Goal: Task Accomplishment & Management: Manage account settings

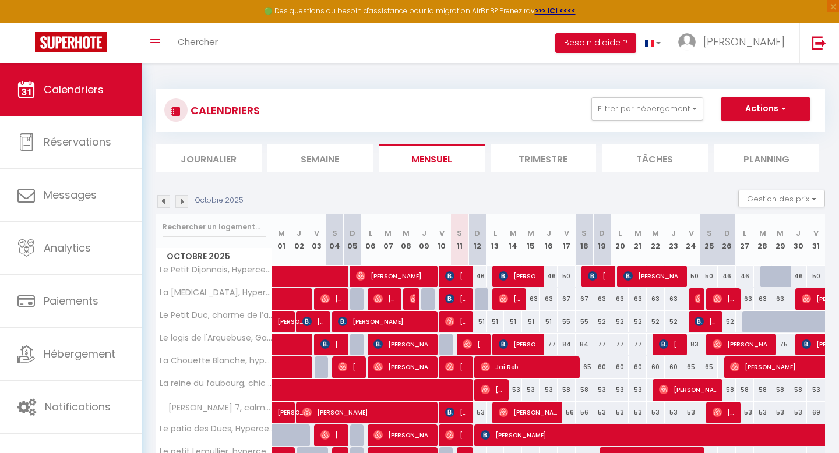
scroll to position [65, 0]
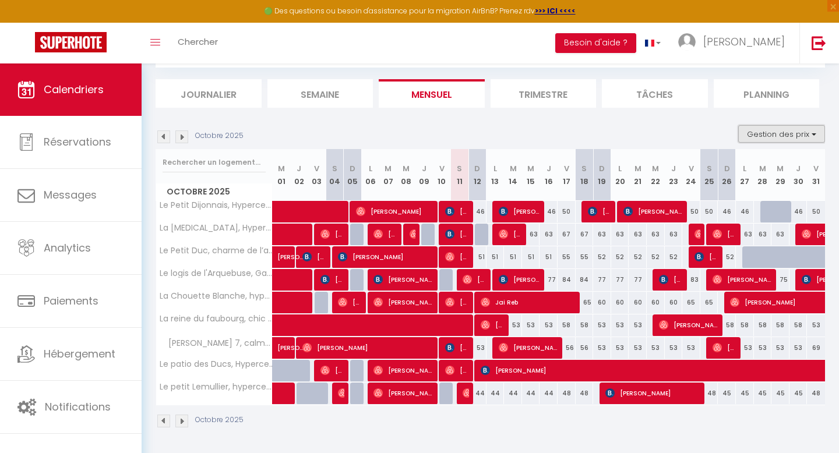
click at [804, 133] on button "Gestion des prix" at bounding box center [781, 133] width 87 height 17
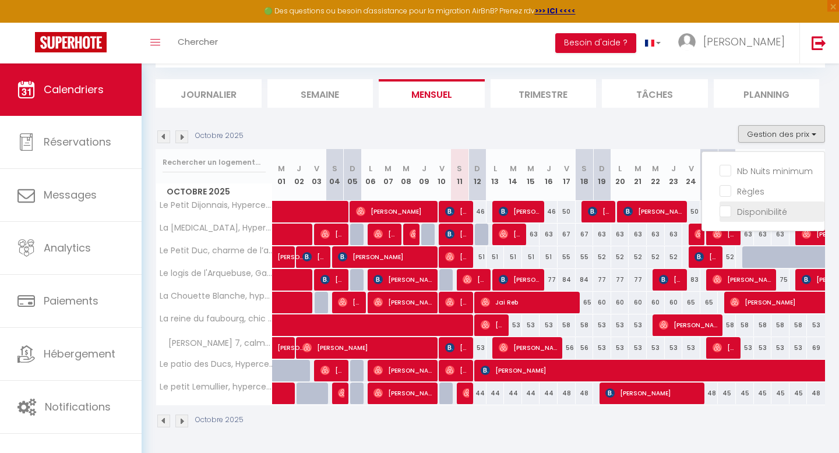
click at [728, 213] on input "Disponibilité" at bounding box center [771, 211] width 105 height 12
checkbox input "true"
select select
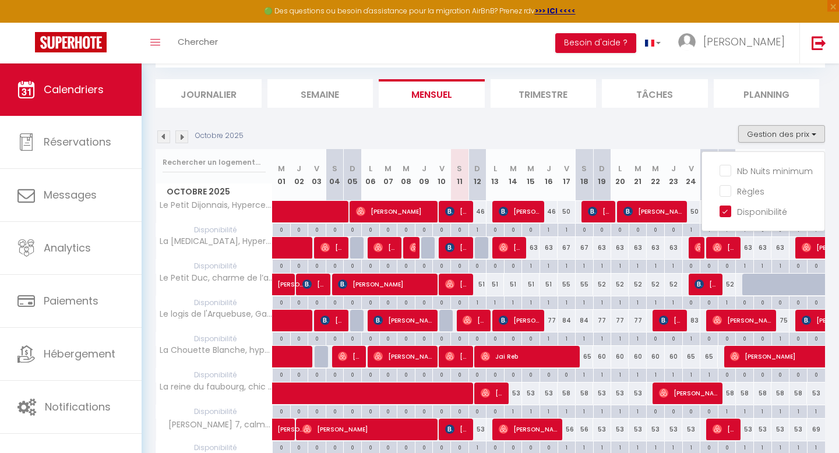
click at [479, 211] on div "46" at bounding box center [477, 212] width 18 height 22
type input "46"
type input "Dim 12 Octobre 2025"
type input "Lun 13 Octobre 2025"
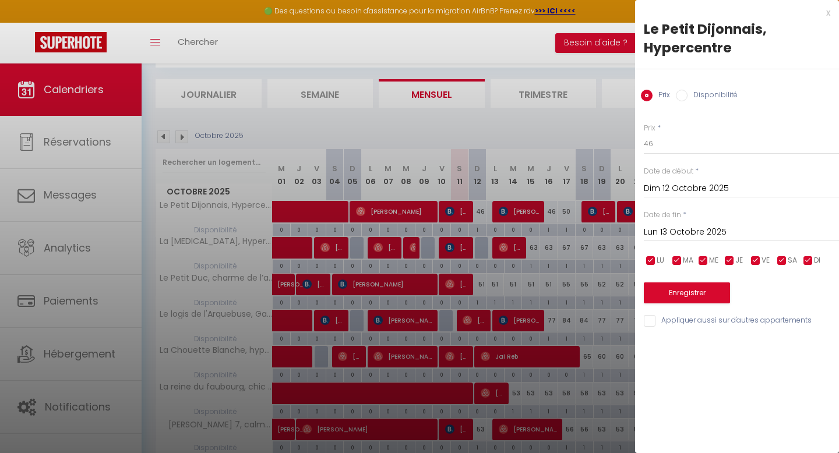
click at [679, 96] on input "Disponibilité" at bounding box center [682, 96] width 12 height 12
radio input "true"
radio input "false"
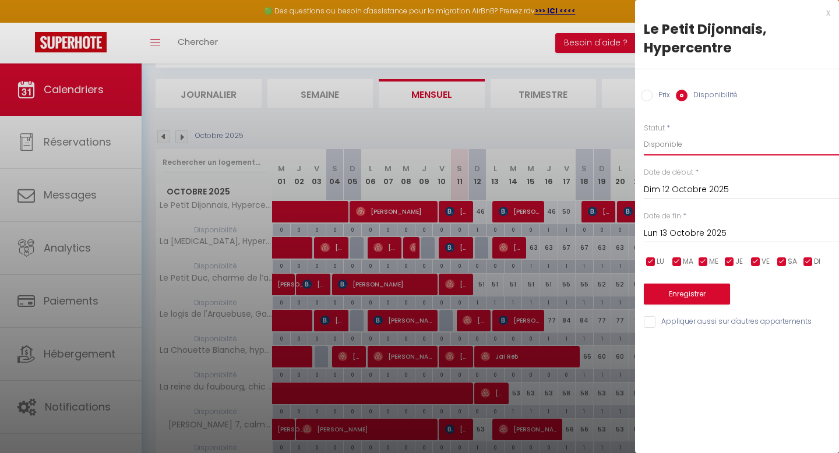
click at [682, 148] on select "Disponible Indisponible" at bounding box center [741, 144] width 195 height 22
select select "0"
click at [644, 133] on select "Disponible Indisponible" at bounding box center [741, 144] width 195 height 22
click at [663, 299] on button "Enregistrer" at bounding box center [687, 294] width 86 height 21
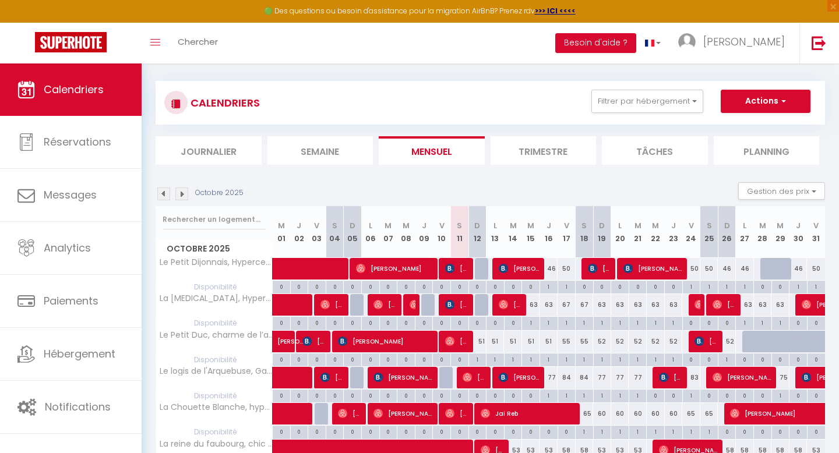
scroll to position [0, 0]
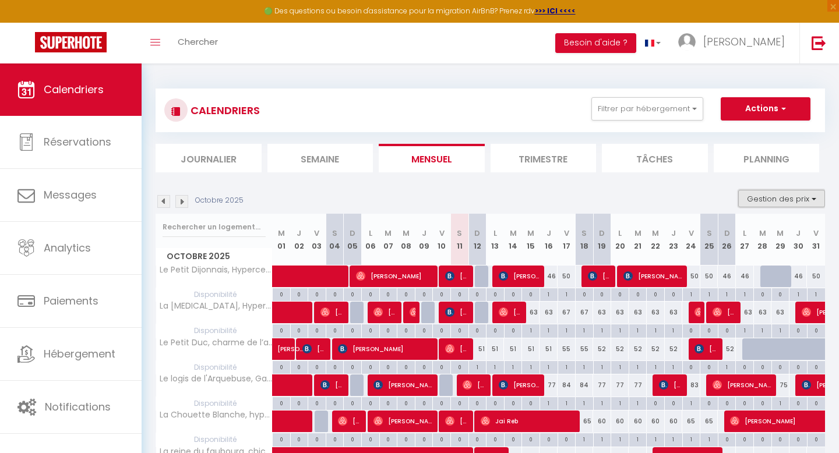
click at [773, 193] on button "Gestion des prix" at bounding box center [781, 198] width 87 height 17
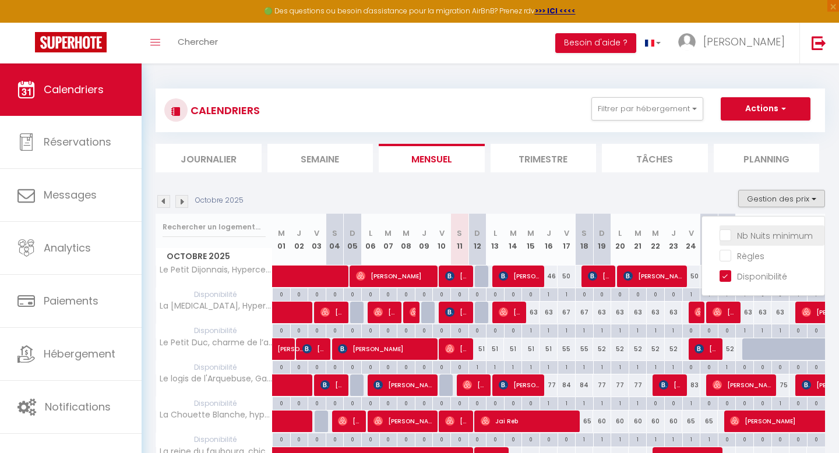
click at [730, 235] on input "Nb Nuits minimum" at bounding box center [771, 235] width 105 height 12
checkbox input "true"
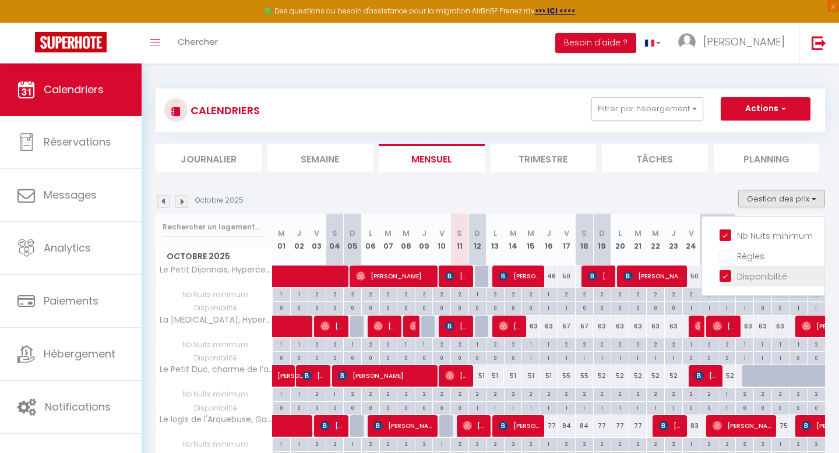
click at [729, 276] on input "Disponibilité" at bounding box center [771, 276] width 105 height 12
checkbox input "false"
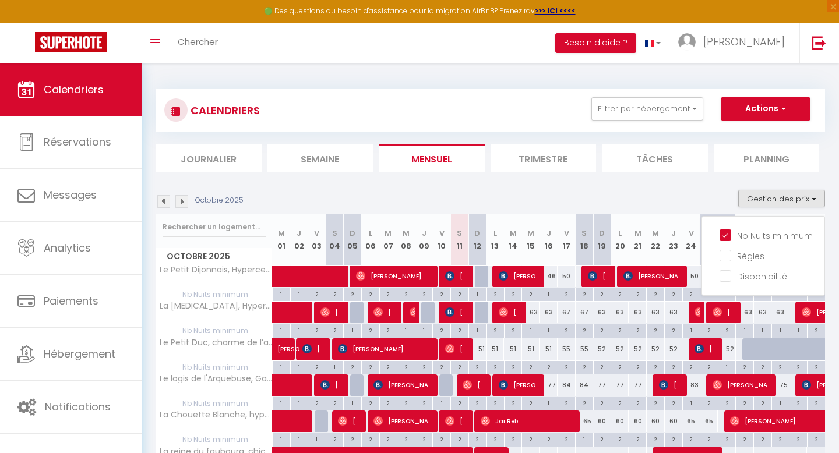
click at [664, 192] on div "Octobre 2025 Gestion des prix Nb Nuits minimum Règles Disponibilité" at bounding box center [490, 202] width 669 height 24
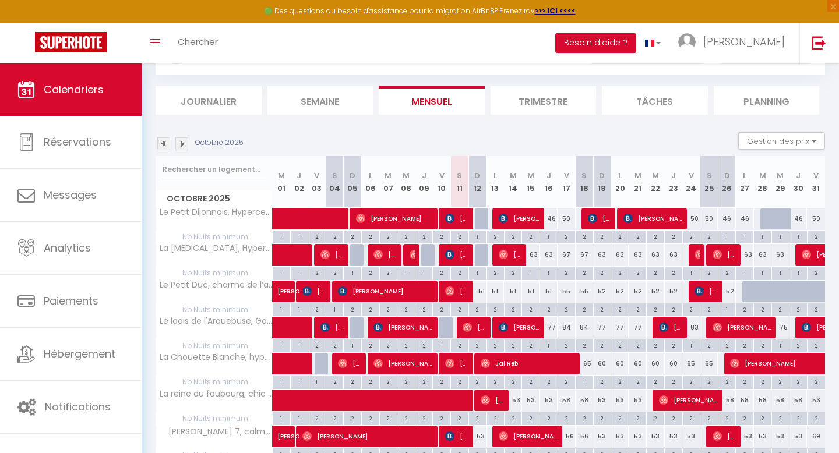
scroll to position [63, 0]
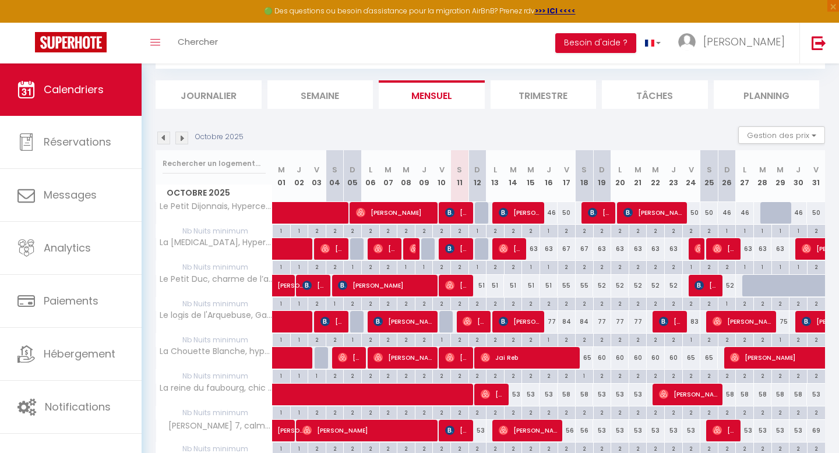
click at [567, 230] on div "2" at bounding box center [566, 230] width 17 height 11
type input "2"
type input "Ven 17 Octobre 2025"
type input "Sam 18 Octobre 2025"
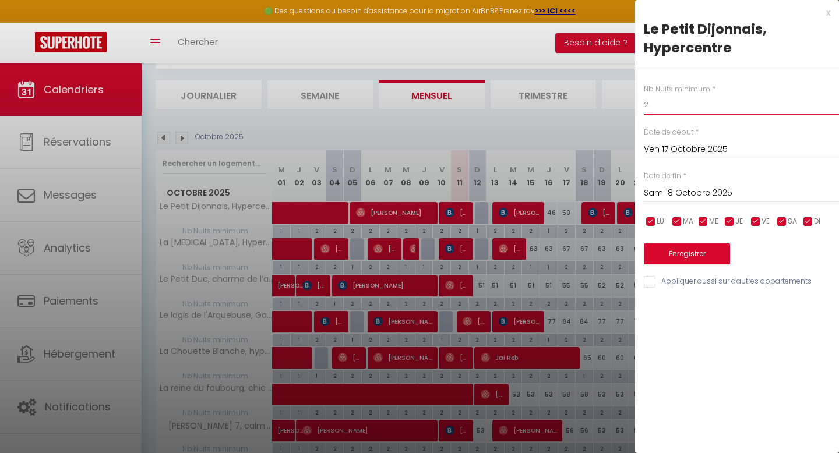
click at [667, 115] on input "2" at bounding box center [741, 104] width 195 height 21
type input "1"
click at [680, 252] on button "Enregistrer" at bounding box center [687, 253] width 86 height 21
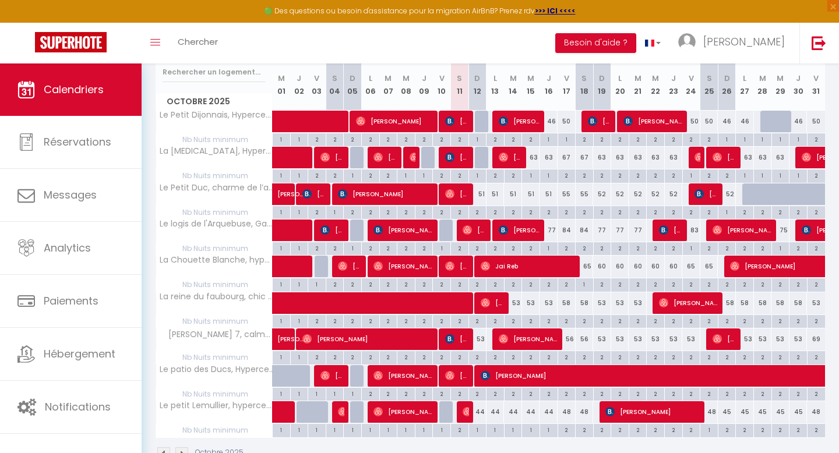
scroll to position [159, 0]
